Goal: Information Seeking & Learning: Learn about a topic

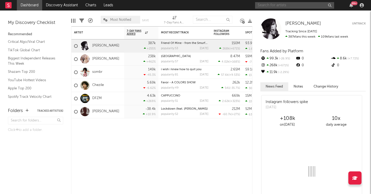
click at [285, 6] on input "text" at bounding box center [294, 5] width 79 height 7
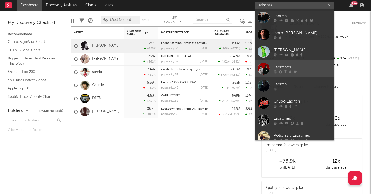
type input "ladrones"
click at [293, 64] on div "Ladrones" at bounding box center [302, 67] width 58 height 6
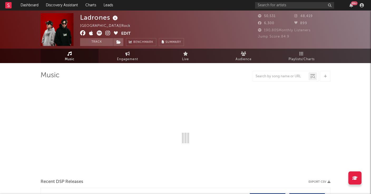
select select "6m"
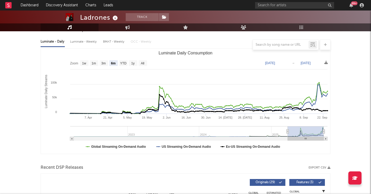
scroll to position [59, 0]
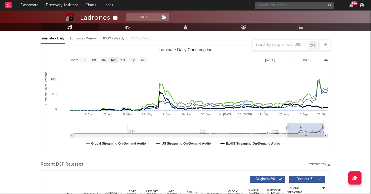
click at [271, 6] on input "text" at bounding box center [294, 5] width 79 height 7
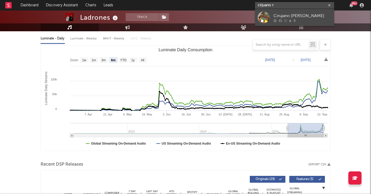
type input "cirjuano r"
click at [285, 17] on div "Cirujano [PERSON_NAME]" at bounding box center [302, 16] width 58 height 6
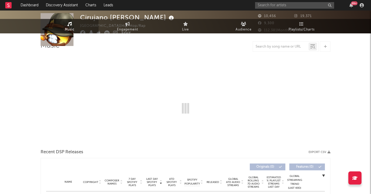
select select "6m"
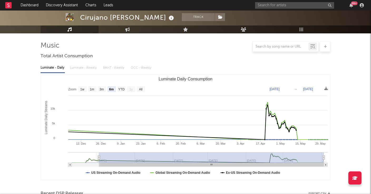
scroll to position [34, 0]
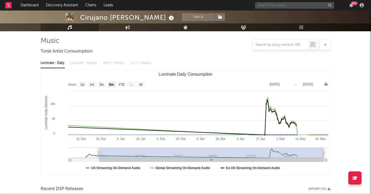
click at [271, 4] on input "text" at bounding box center [294, 5] width 79 height 7
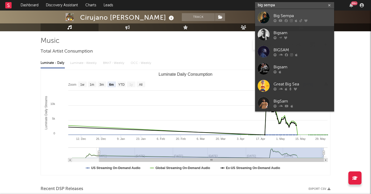
type input "big sempa"
click at [289, 17] on div "Big Sempa" at bounding box center [302, 16] width 58 height 6
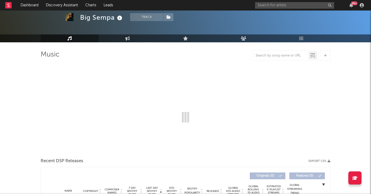
select select "6m"
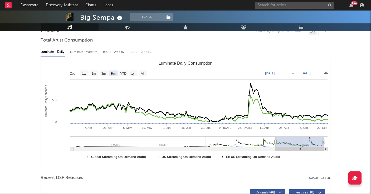
scroll to position [47, 0]
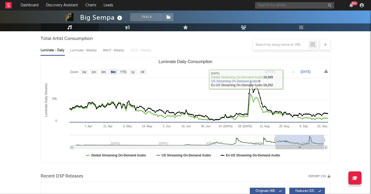
click at [288, 3] on input "text" at bounding box center [294, 5] width 79 height 7
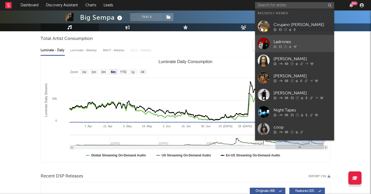
click at [279, 41] on div "Ladrones" at bounding box center [302, 42] width 58 height 6
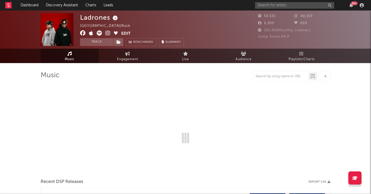
select select "6m"
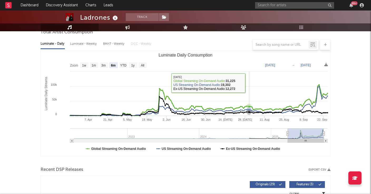
scroll to position [56, 0]
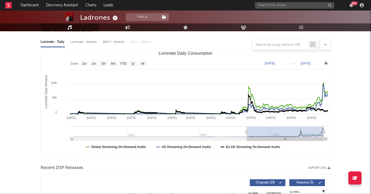
drag, startPoint x: 288, startPoint y: 131, endPoint x: 247, endPoint y: 131, distance: 41.1
click at [247, 131] on icon "Luminate Daily Consumption" at bounding box center [247, 132] width 2 height 4
drag, startPoint x: 323, startPoint y: 131, endPoint x: 342, endPoint y: 131, distance: 19.2
type input "[DATE]"
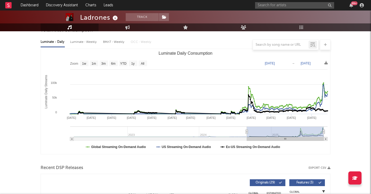
select select "1y"
type input "[DATE]"
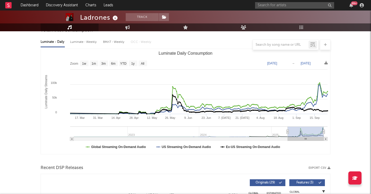
select select "6m"
drag, startPoint x: 246, startPoint y: 132, endPoint x: 289, endPoint y: 131, distance: 43.4
click at [288, 131] on icon "Luminate Daily Consumption" at bounding box center [287, 132] width 2 height 4
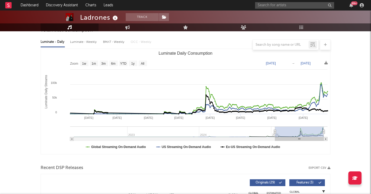
type input "[DATE]"
select select "6m"
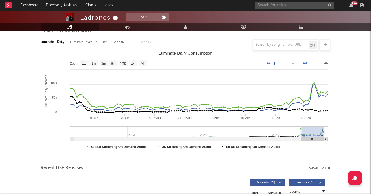
type input "[DATE]"
select select "3m"
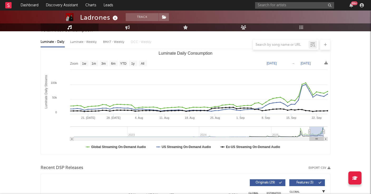
type input "[DATE]"
select select "3m"
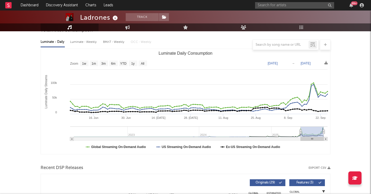
type input "[DATE]"
select select "6m"
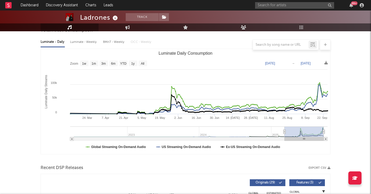
type input "[DATE]"
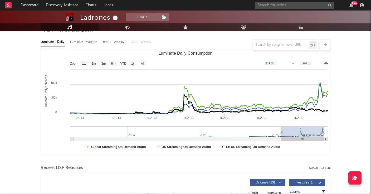
drag, startPoint x: 290, startPoint y: 132, endPoint x: 281, endPoint y: 136, distance: 9.9
click at [281, 136] on g "Luminate Daily Consumption" at bounding box center [198, 134] width 257 height 14
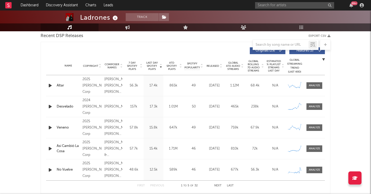
scroll to position [200, 0]
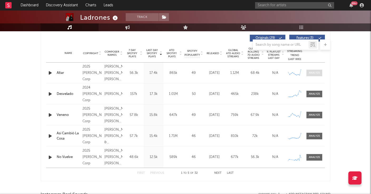
click at [313, 73] on div at bounding box center [313, 73] width 11 height 4
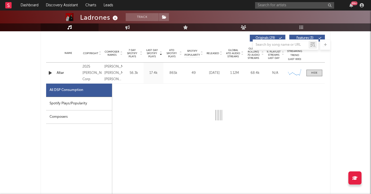
select select "1w"
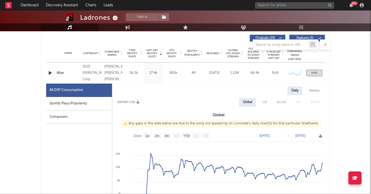
click at [87, 103] on div "Spotify Plays/Popularity" at bounding box center [79, 103] width 66 height 13
select select "1w"
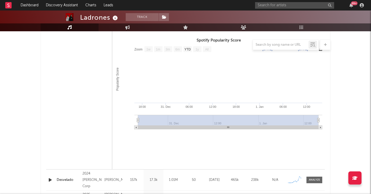
scroll to position [437, 0]
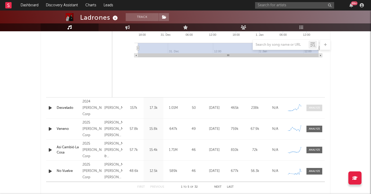
click at [313, 109] on div at bounding box center [313, 108] width 11 height 4
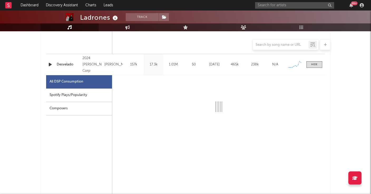
scroll to position [481, 0]
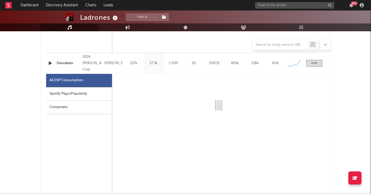
select select "6m"
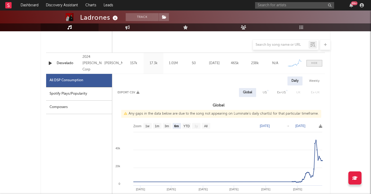
click at [313, 66] on span at bounding box center [314, 63] width 16 height 7
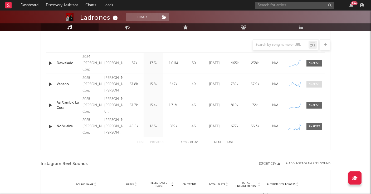
click at [314, 84] on div at bounding box center [313, 84] width 11 height 4
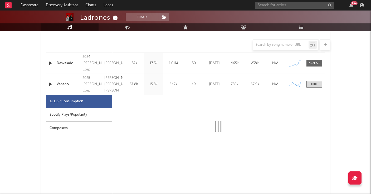
select select "1w"
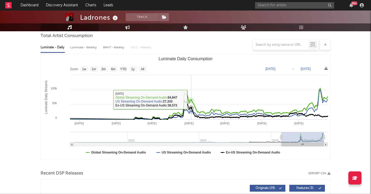
scroll to position [43, 0]
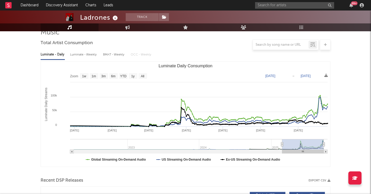
click at [282, 143] on icon "Luminate Daily Consumption" at bounding box center [282, 145] width 2 height 4
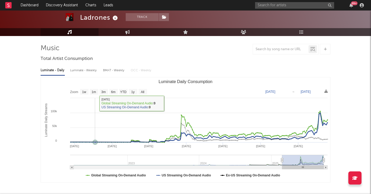
scroll to position [24, 0]
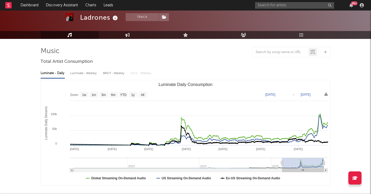
type input "[DATE]"
select select "6m"
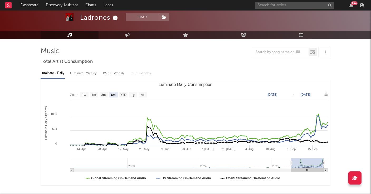
type input "[DATE]"
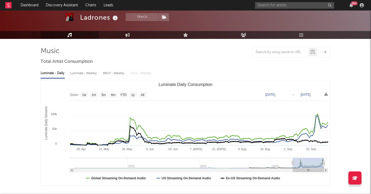
drag, startPoint x: 282, startPoint y: 163, endPoint x: 293, endPoint y: 163, distance: 10.3
click at [293, 163] on icon "Luminate Daily Consumption" at bounding box center [293, 163] width 2 height 4
click at [276, 4] on input "text" at bounding box center [294, 5] width 79 height 7
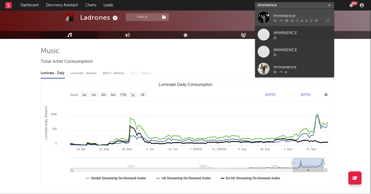
type input "imminence"
click at [283, 14] on div "Imminence" at bounding box center [302, 16] width 58 height 6
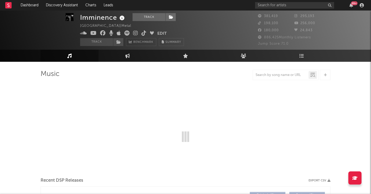
scroll to position [6, 0]
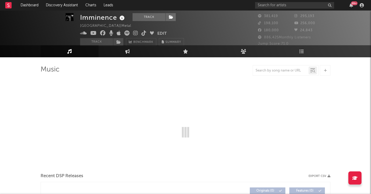
select select "6m"
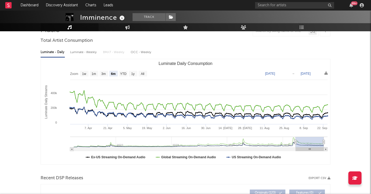
scroll to position [49, 0]
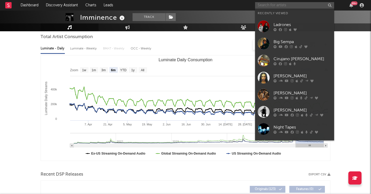
click at [269, 6] on input "text" at bounding box center [294, 5] width 79 height 7
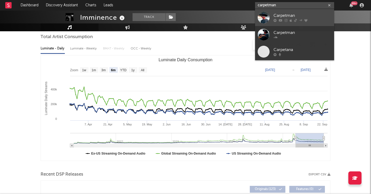
type input "carpetman"
click at [282, 17] on div "Carpetman" at bounding box center [302, 16] width 58 height 6
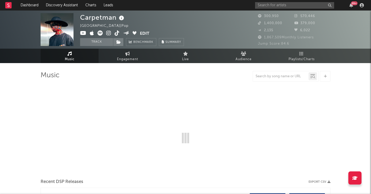
select select "6m"
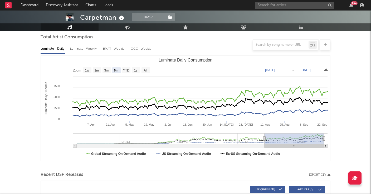
scroll to position [49, 0]
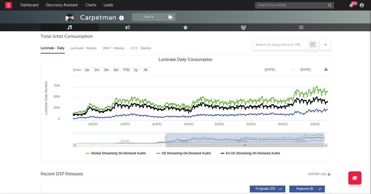
drag, startPoint x: 263, startPoint y: 138, endPoint x: 166, endPoint y: 141, distance: 97.7
click at [166, 141] on g "Luminate Daily Consumption" at bounding box center [200, 140] width 254 height 14
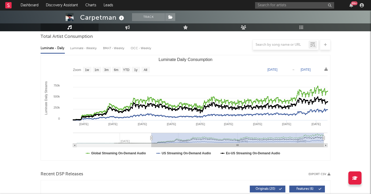
type input "2024-04-09"
drag, startPoint x: 163, startPoint y: 139, endPoint x: 152, endPoint y: 139, distance: 10.8
click at [152, 139] on icon "Luminate Daily Consumption" at bounding box center [152, 138] width 2 height 4
